Goal: Task Accomplishment & Management: Manage account settings

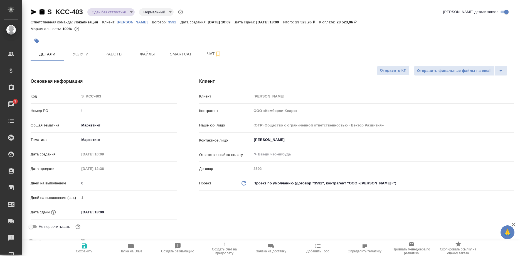
select select "RU"
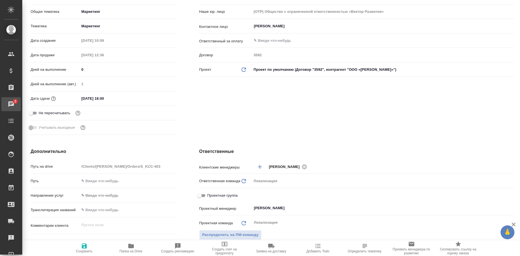
click at [10, 105] on div "Чаты" at bounding box center [4, 104] width 14 height 8
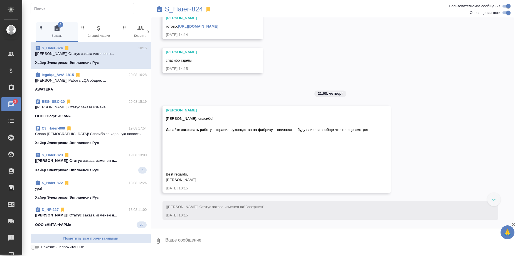
scroll to position [3820, 0]
click at [193, 9] on p "S_Haier-824" at bounding box center [184, 9] width 38 height 6
click at [87, 158] on p "[Усманова Ольга] Статус заказа изменен н..." at bounding box center [91, 161] width 112 height 6
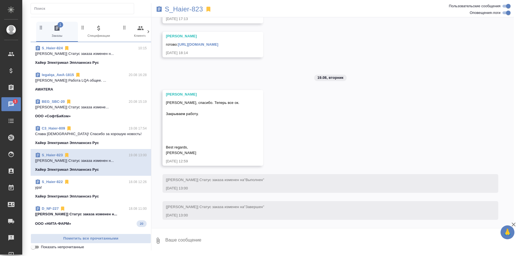
scroll to position [7703, 0]
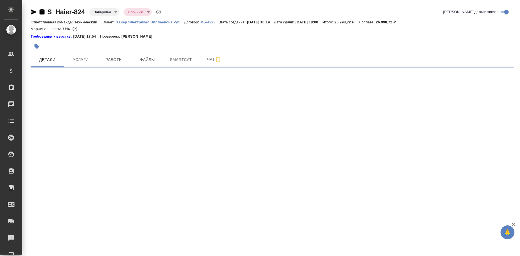
select select "RU"
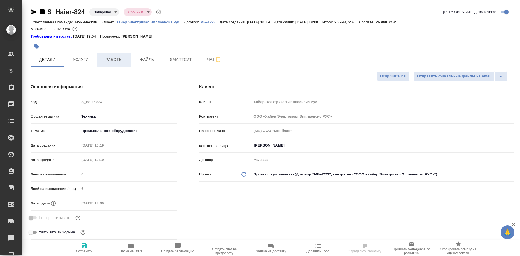
type input "[PERSON_NAME]"
type textarea "x"
click at [112, 59] on span "Работы" at bounding box center [114, 59] width 27 height 7
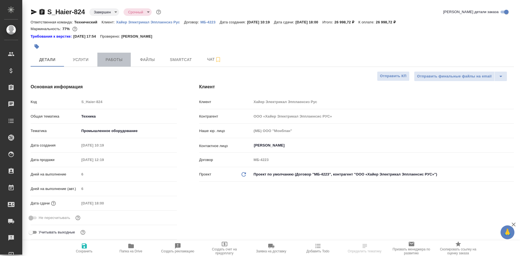
type textarea "x"
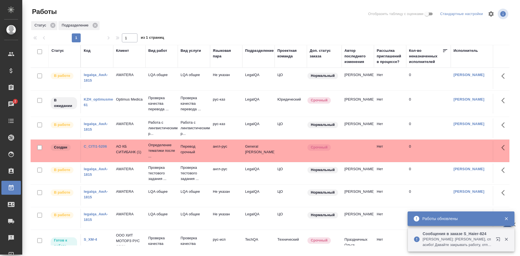
scroll to position [0, 22]
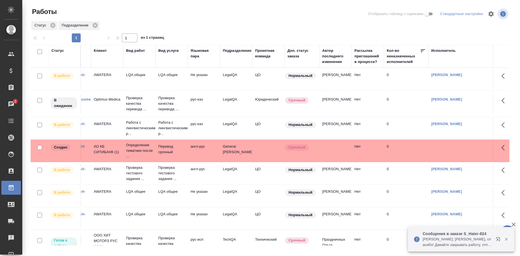
click at [505, 237] on icon "button" at bounding box center [506, 238] width 5 height 5
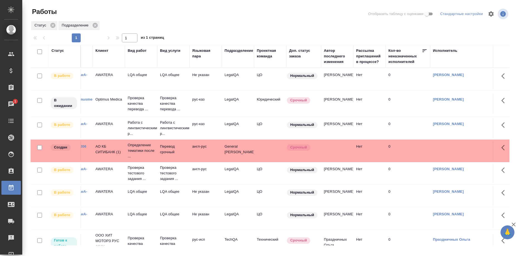
scroll to position [0, 0]
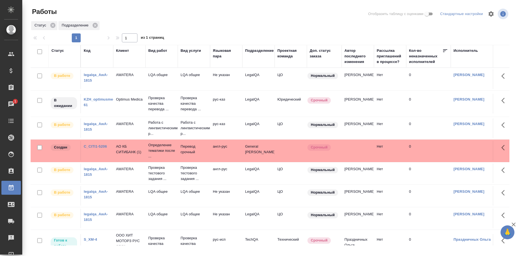
click at [103, 100] on link "KZH_optimusmedica-61" at bounding box center [103, 102] width 38 height 10
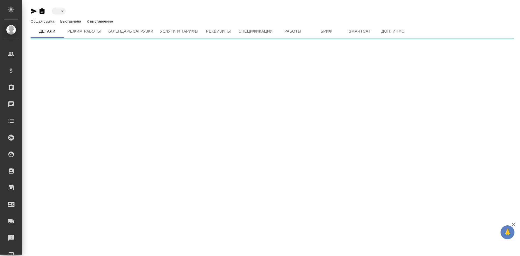
type input "active"
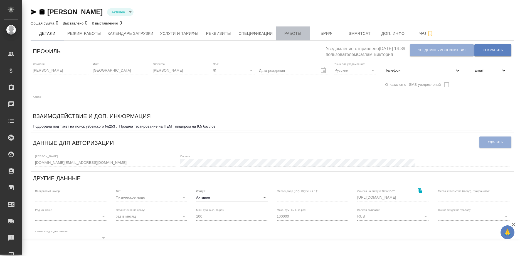
click at [293, 36] on span "Работы" at bounding box center [293, 33] width 27 height 7
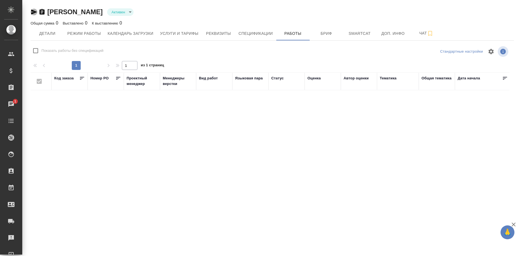
click at [31, 11] on icon "button" at bounding box center [34, 12] width 7 height 7
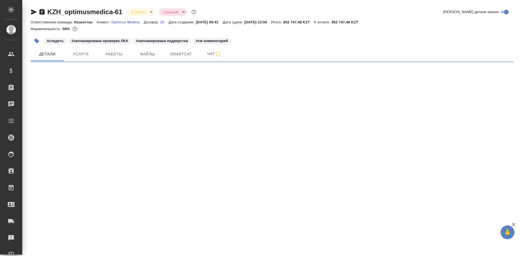
select select "RU"
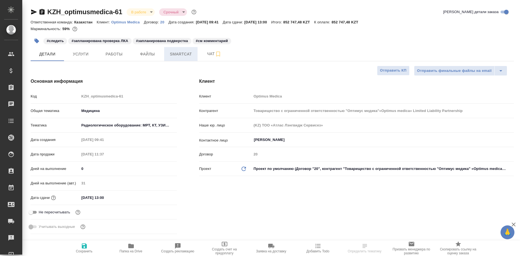
type textarea "x"
click at [186, 56] on span "Smartcat" at bounding box center [180, 54] width 27 height 7
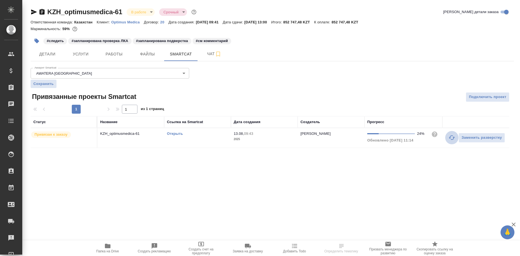
click at [448, 139] on button "button" at bounding box center [451, 137] width 13 height 13
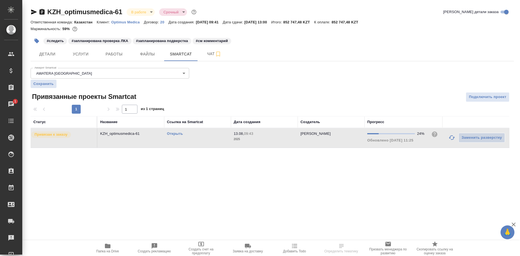
click at [174, 133] on link "Открыть" at bounding box center [175, 133] width 16 height 4
click at [124, 54] on span "Работы" at bounding box center [114, 54] width 27 height 7
